Goal: Navigation & Orientation: Find specific page/section

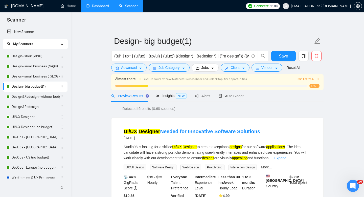
click at [95, 7] on link "Dashboard" at bounding box center [97, 6] width 23 height 4
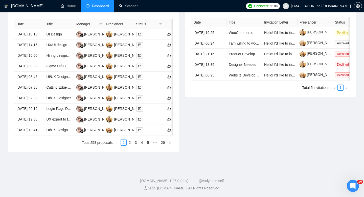
scroll to position [238, 0]
click at [128, 145] on link "2" at bounding box center [130, 143] width 6 height 6
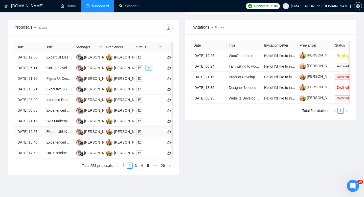
scroll to position [266, 0]
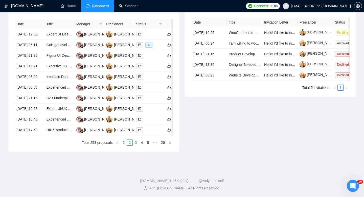
click at [136, 140] on link "3" at bounding box center [136, 143] width 6 height 6
click at [123, 144] on link "1" at bounding box center [124, 143] width 6 height 6
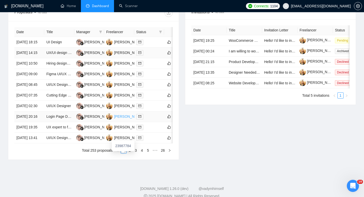
scroll to position [95, 0]
